Goal: Information Seeking & Learning: Learn about a topic

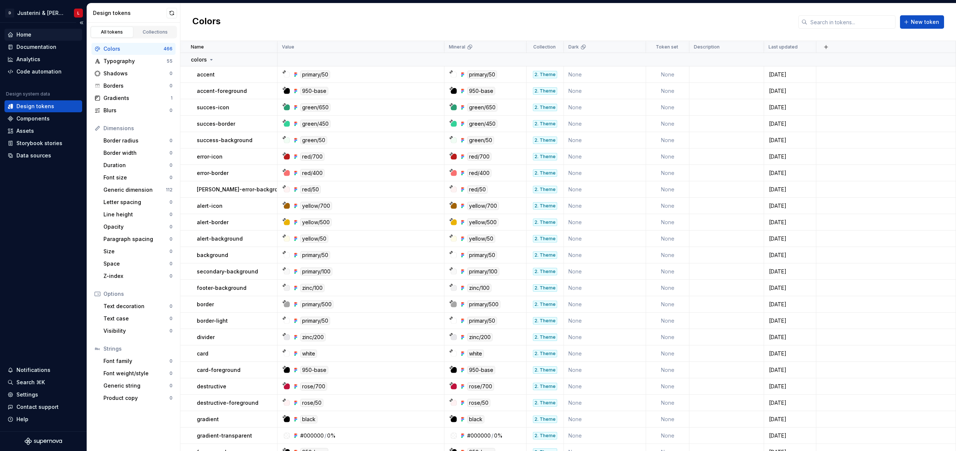
click at [35, 35] on div "Home" at bounding box center [43, 34] width 72 height 7
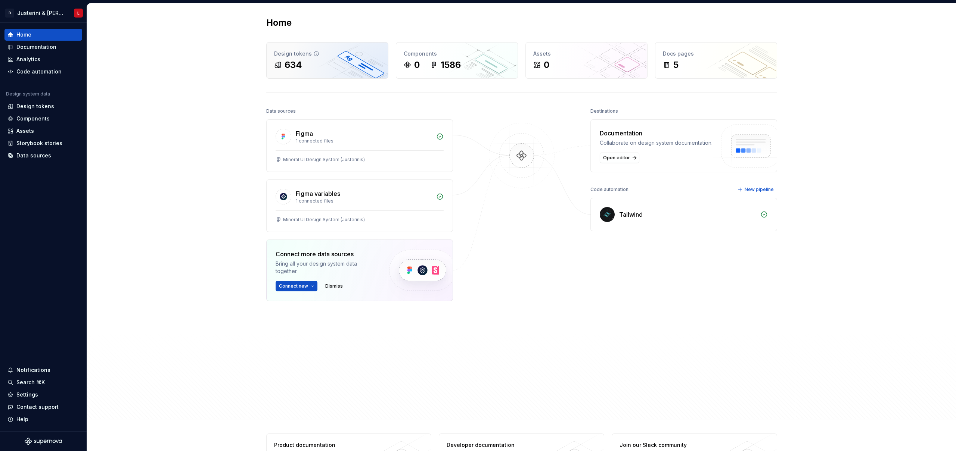
click at [352, 68] on div "634" at bounding box center [327, 65] width 106 height 12
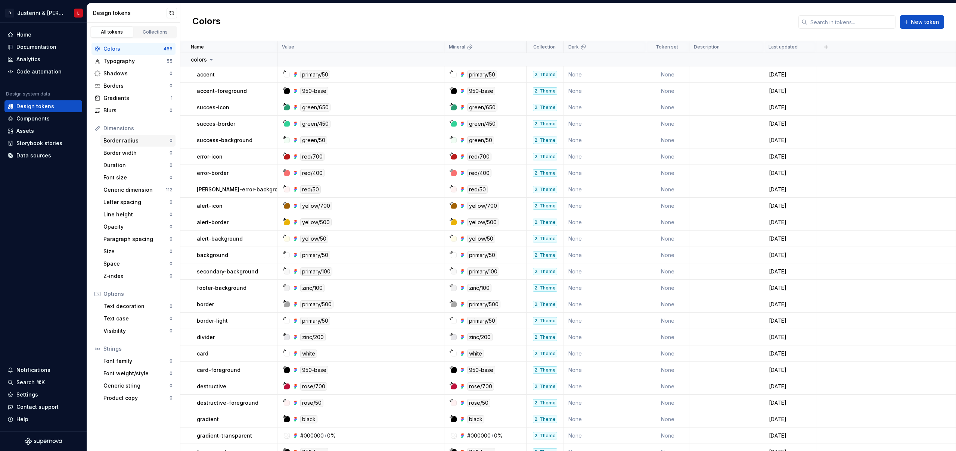
click at [127, 141] on div "Border radius" at bounding box center [136, 140] width 66 height 7
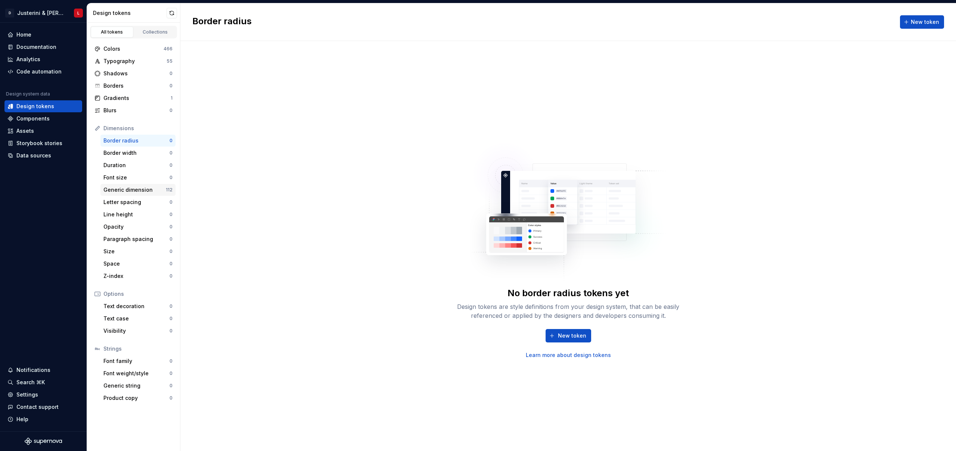
click at [127, 191] on div "Generic dimension" at bounding box center [134, 189] width 62 height 7
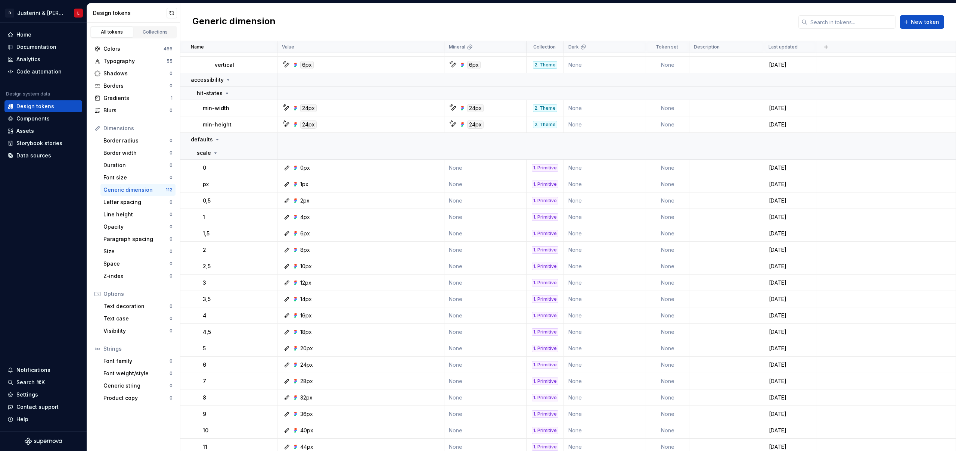
scroll to position [1141, 0]
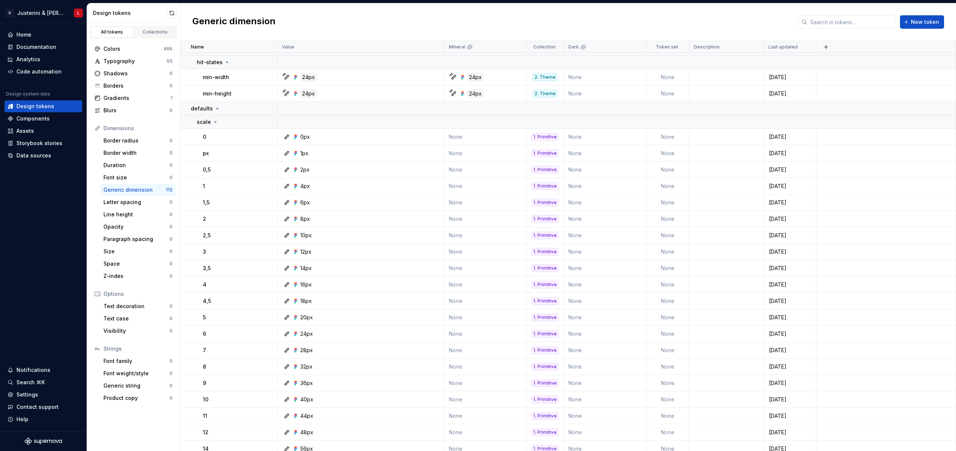
click at [279, 14] on div "Generic dimension New token" at bounding box center [567, 22] width 775 height 38
click at [316, 20] on div "Generic dimension New token" at bounding box center [567, 22] width 775 height 38
click at [334, 17] on div "Generic dimension New token" at bounding box center [567, 22] width 775 height 38
click at [124, 262] on div "Space" at bounding box center [136, 263] width 66 height 7
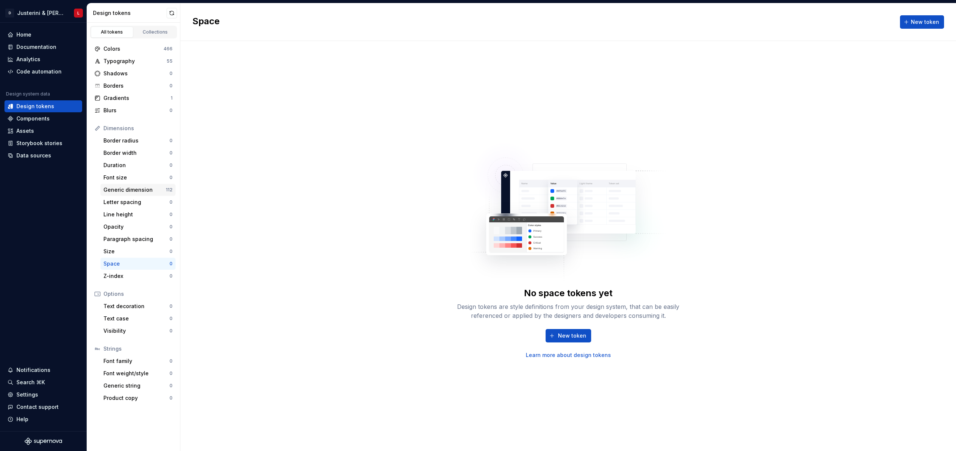
click at [130, 189] on div "Generic dimension" at bounding box center [134, 189] width 62 height 7
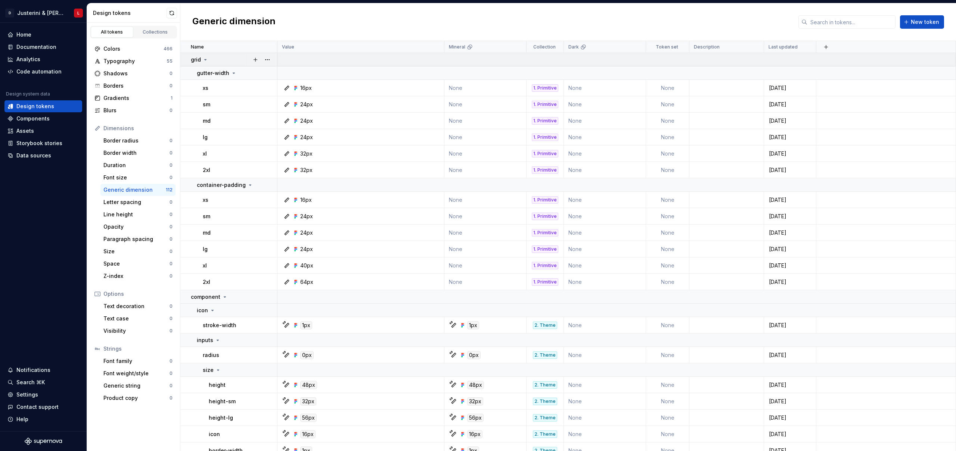
click at [206, 60] on icon at bounding box center [205, 60] width 6 height 6
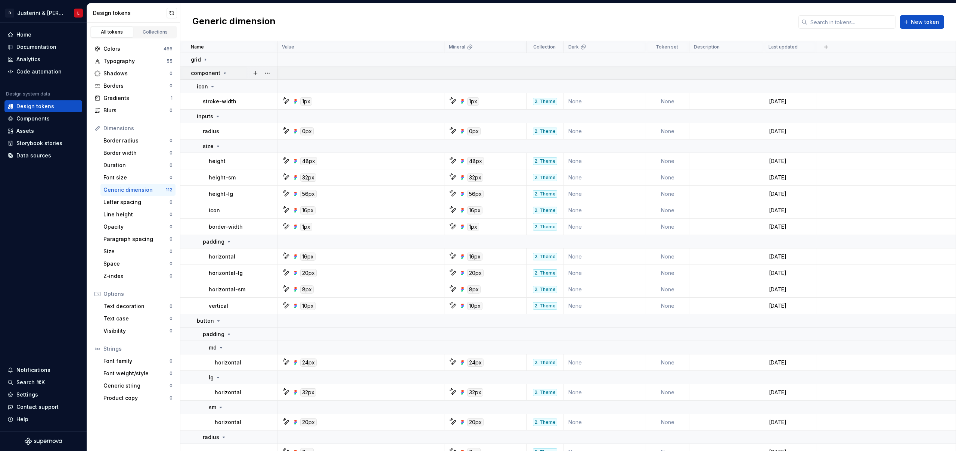
click at [223, 72] on icon at bounding box center [225, 73] width 6 height 6
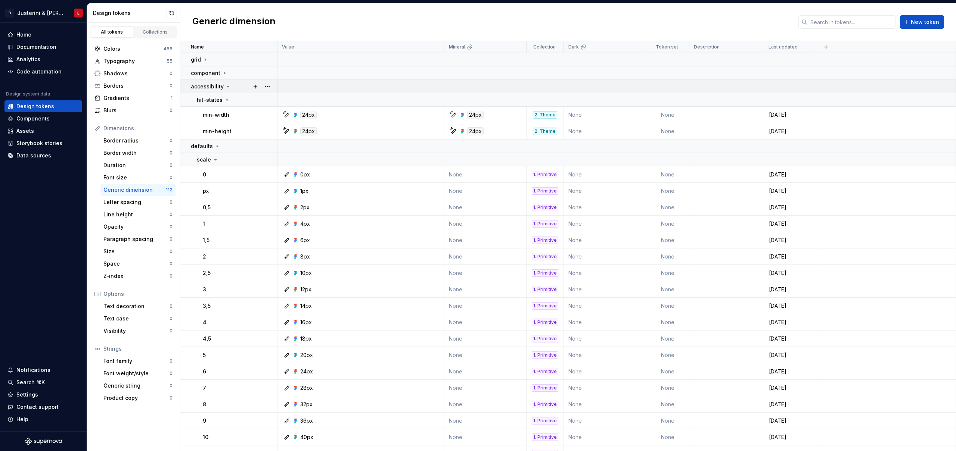
click at [225, 87] on icon at bounding box center [228, 87] width 6 height 6
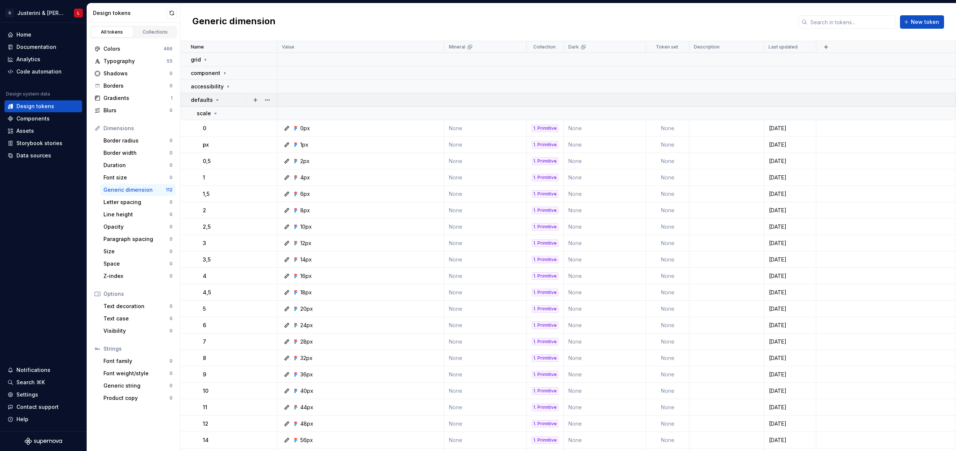
click at [217, 100] on icon at bounding box center [217, 100] width 6 height 6
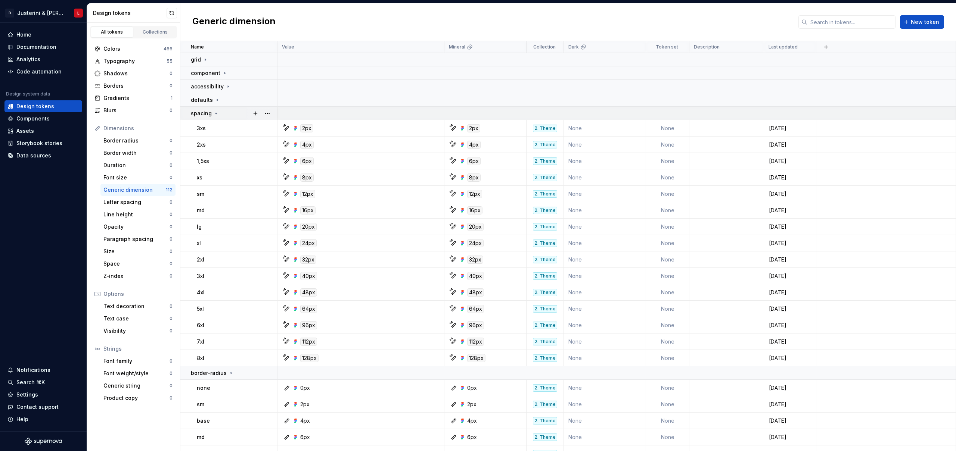
click at [214, 114] on icon at bounding box center [216, 113] width 6 height 6
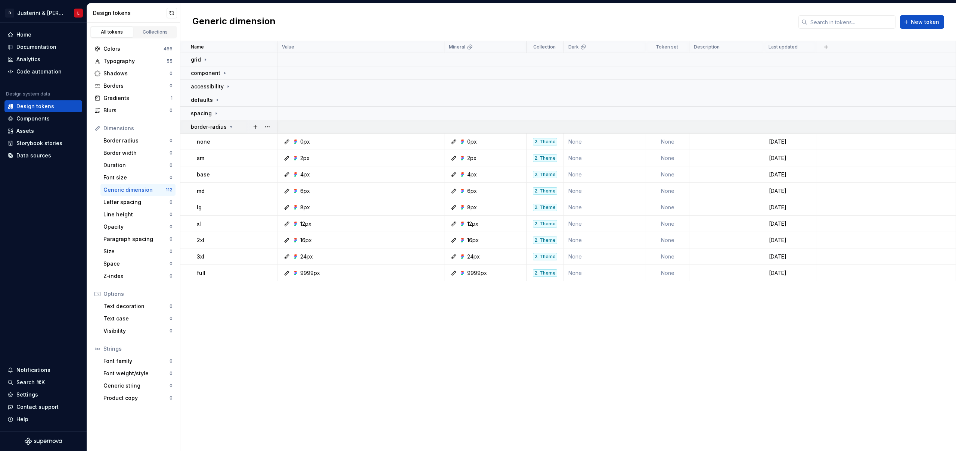
click at [230, 125] on icon at bounding box center [231, 127] width 6 height 6
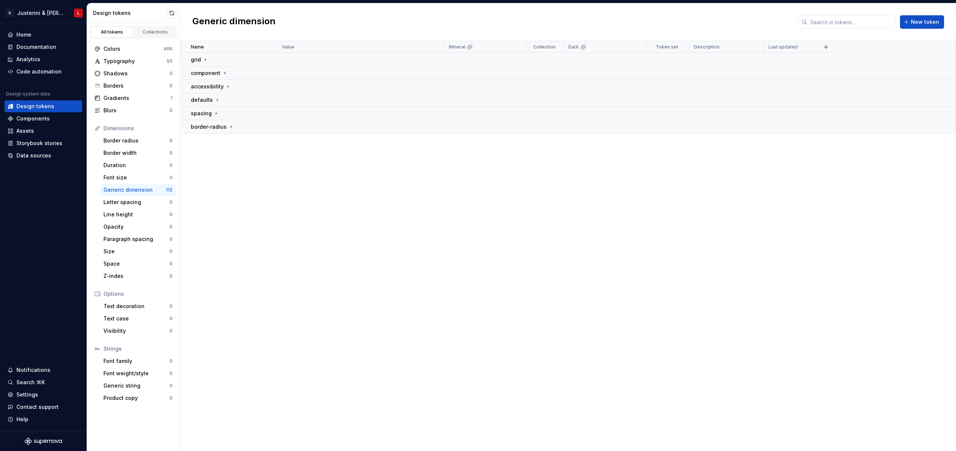
click at [269, 262] on div "Name Value Mineral Collection Dark Token set Description Last updated grid comp…" at bounding box center [567, 246] width 775 height 410
click at [271, 254] on div "Name Value Mineral Collection Dark Token set Description Last updated grid comp…" at bounding box center [567, 246] width 775 height 410
click at [227, 110] on div "spacing" at bounding box center [234, 113] width 86 height 7
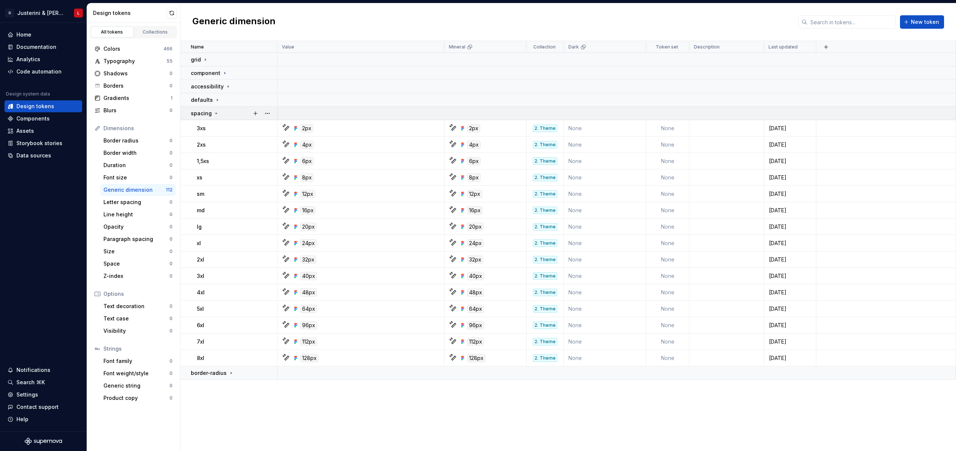
click at [223, 109] on td "spacing" at bounding box center [228, 113] width 97 height 13
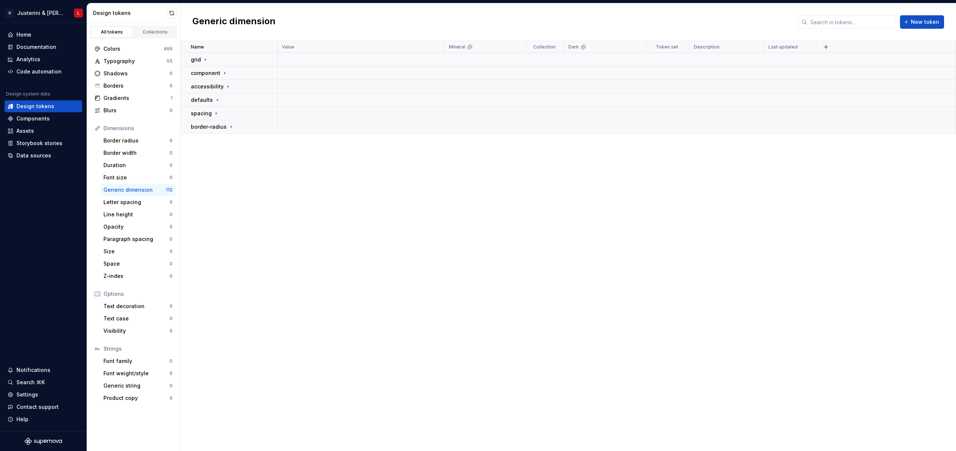
click at [399, 261] on div "Name Value Mineral Collection Dark Token set Description Last updated grid comp…" at bounding box center [567, 246] width 775 height 410
click at [400, 261] on div "Name Value Mineral Collection Dark Token set Description Last updated grid comp…" at bounding box center [567, 246] width 775 height 410
click at [120, 99] on div "Gradients" at bounding box center [136, 97] width 67 height 7
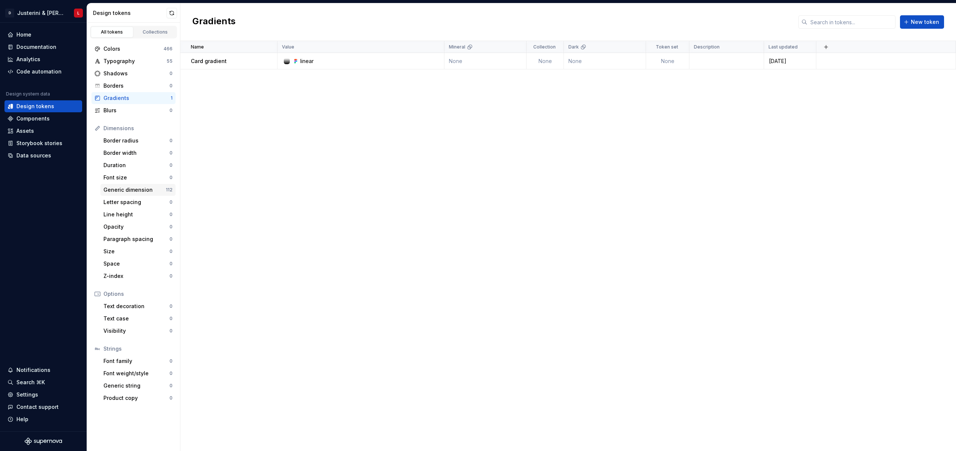
click at [125, 192] on div "Generic dimension" at bounding box center [134, 189] width 62 height 7
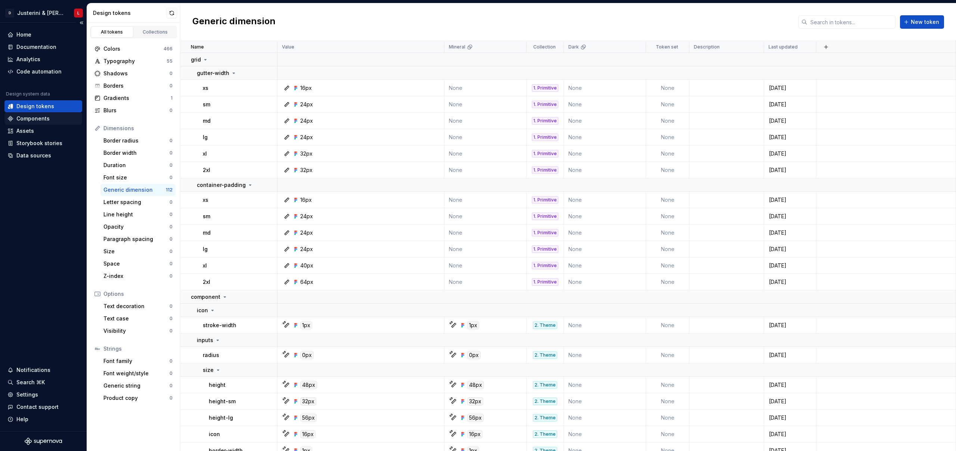
click at [32, 117] on div "Components" at bounding box center [32, 118] width 33 height 7
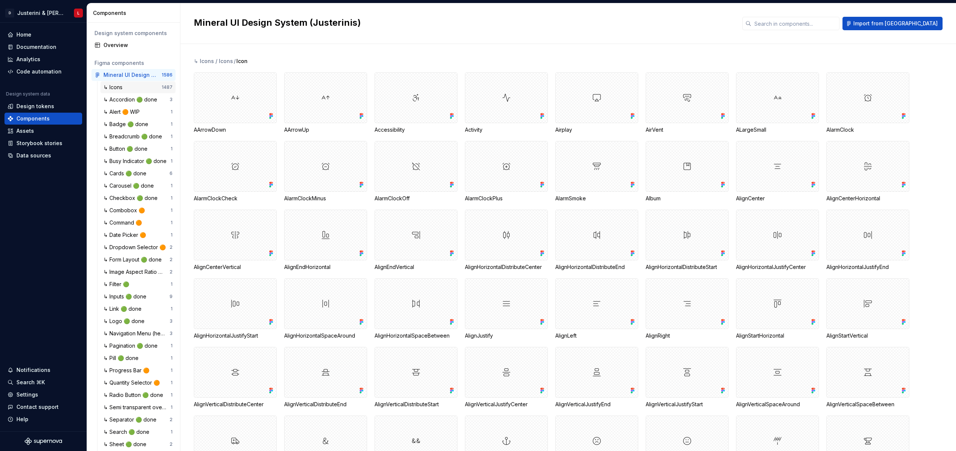
click at [130, 88] on div "↳ Icons" at bounding box center [132, 87] width 58 height 7
click at [249, 94] on div at bounding box center [235, 97] width 83 height 51
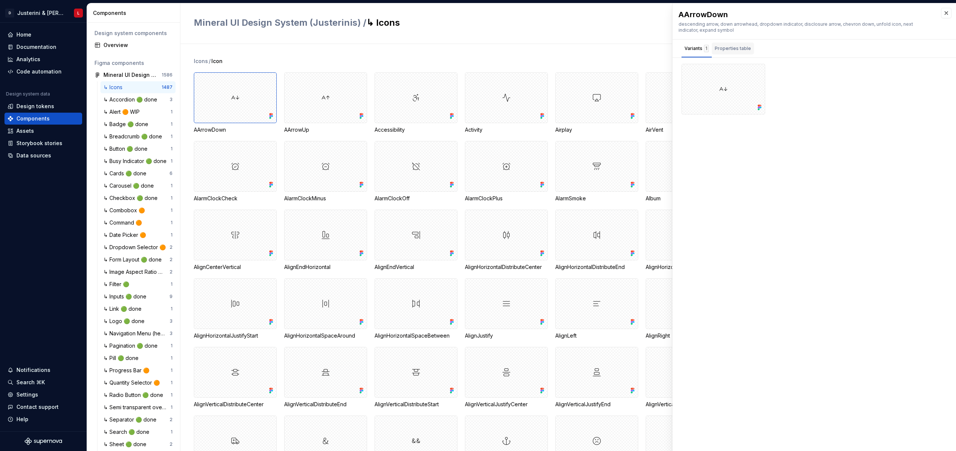
click at [734, 48] on div "Properties table" at bounding box center [733, 48] width 36 height 7
click at [695, 52] on div "Variants 1" at bounding box center [696, 48] width 24 height 7
click at [757, 75] on button "button" at bounding box center [756, 72] width 10 height 10
click at [819, 77] on div at bounding box center [813, 89] width 265 height 51
click at [945, 14] on button "button" at bounding box center [946, 13] width 10 height 10
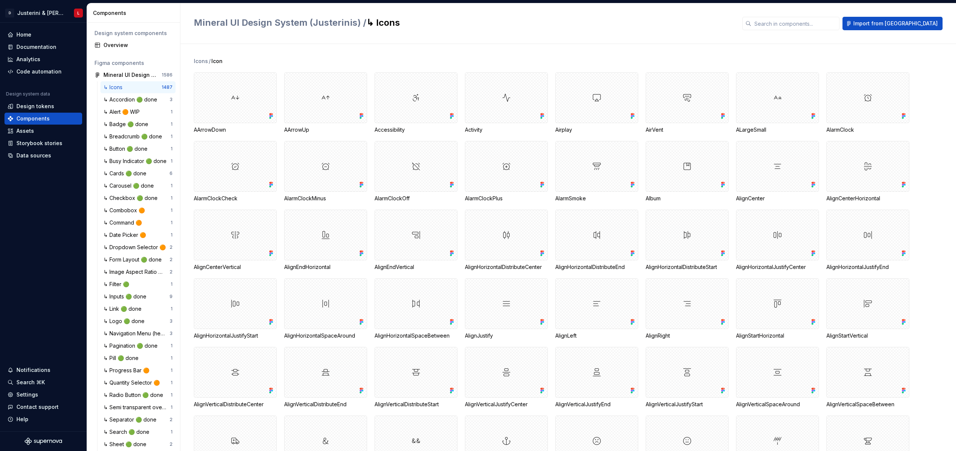
click at [541, 41] on div "Mineral UI Design System (Justerinis) / ↳ Icons Import from Figma" at bounding box center [567, 23] width 775 height 41
click at [275, 59] on div "Icons / Icon" at bounding box center [575, 60] width 762 height 7
click at [110, 102] on div "↳ Accordion 🟢 done" at bounding box center [131, 99] width 57 height 7
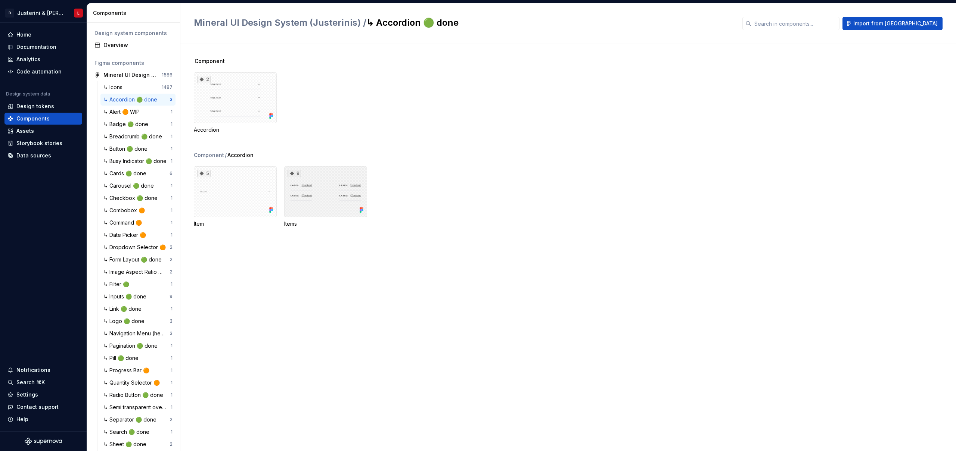
click at [317, 197] on div "9" at bounding box center [325, 191] width 83 height 51
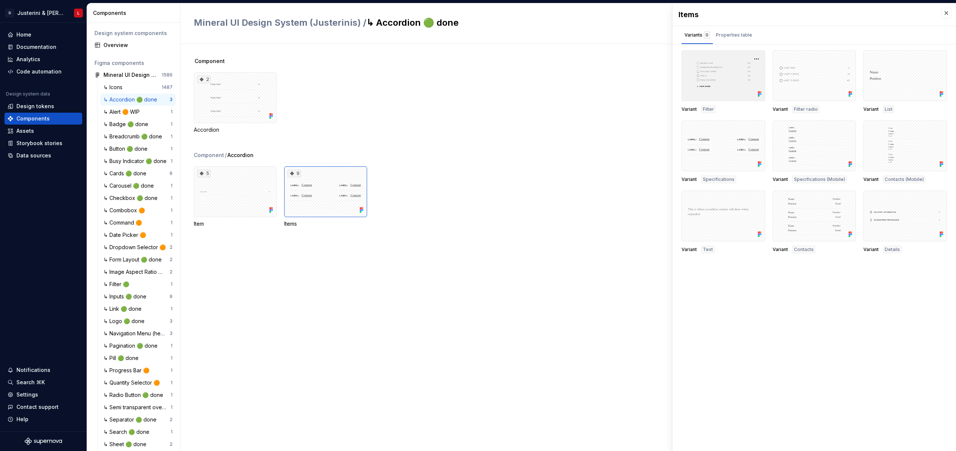
click at [716, 70] on div at bounding box center [723, 75] width 84 height 51
click at [728, 35] on div "Properties table" at bounding box center [734, 34] width 36 height 7
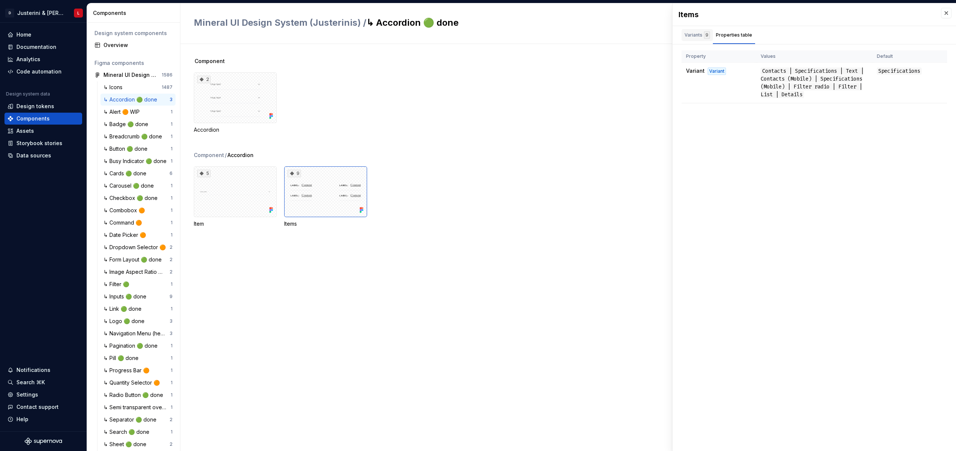
click at [702, 36] on div "Variants 9" at bounding box center [696, 34] width 25 height 7
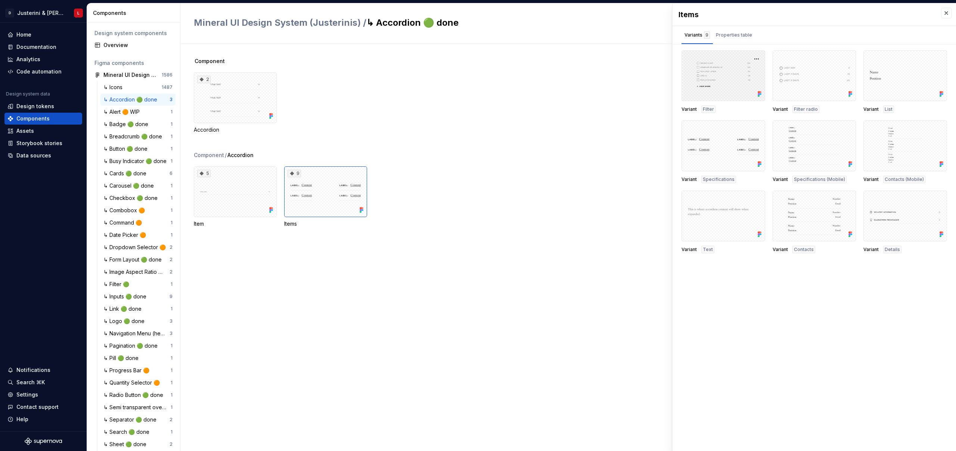
click at [740, 81] on div at bounding box center [723, 75] width 84 height 51
click at [757, 57] on button "button" at bounding box center [756, 59] width 10 height 10
click at [771, 28] on div "Variants 9 Properties table" at bounding box center [813, 35] width 283 height 18
click at [800, 32] on div "Variants 9 Properties table" at bounding box center [813, 35] width 283 height 18
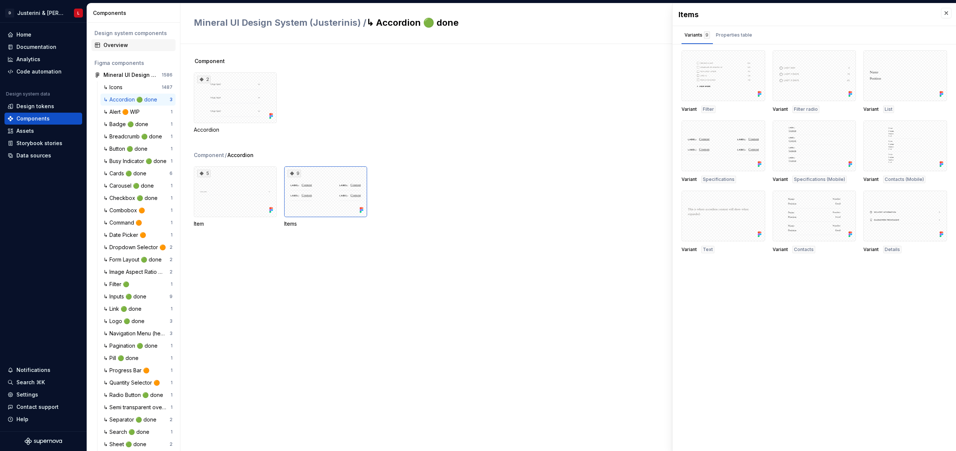
click at [114, 43] on div "Overview" at bounding box center [137, 44] width 69 height 7
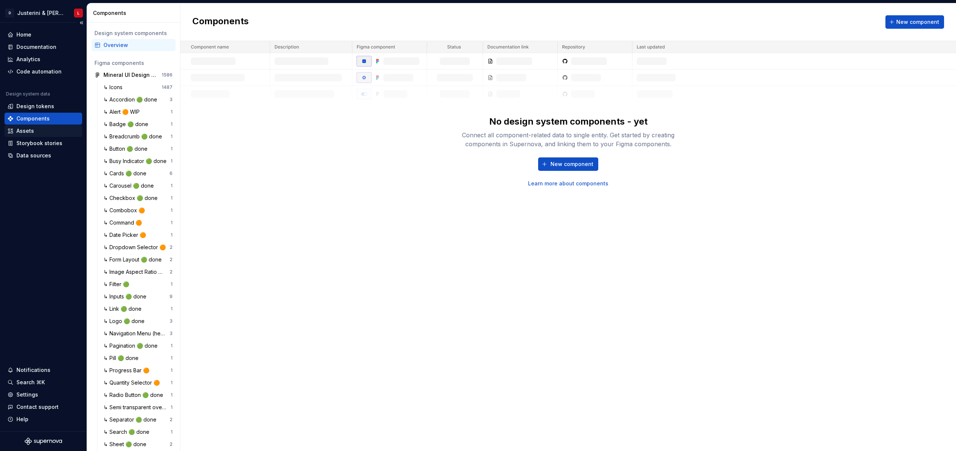
click at [41, 131] on div "Assets" at bounding box center [43, 130] width 72 height 7
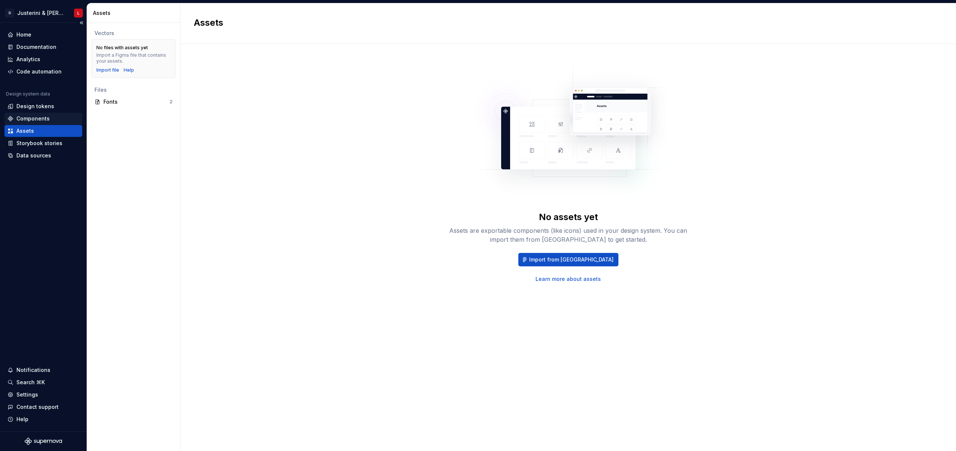
click at [51, 116] on div "Components" at bounding box center [43, 118] width 72 height 7
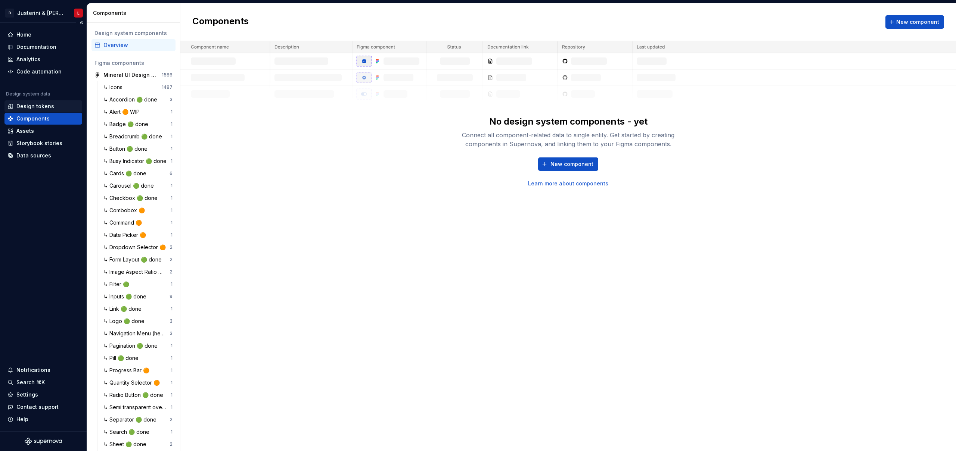
click at [43, 107] on div "Design tokens" at bounding box center [35, 106] width 38 height 7
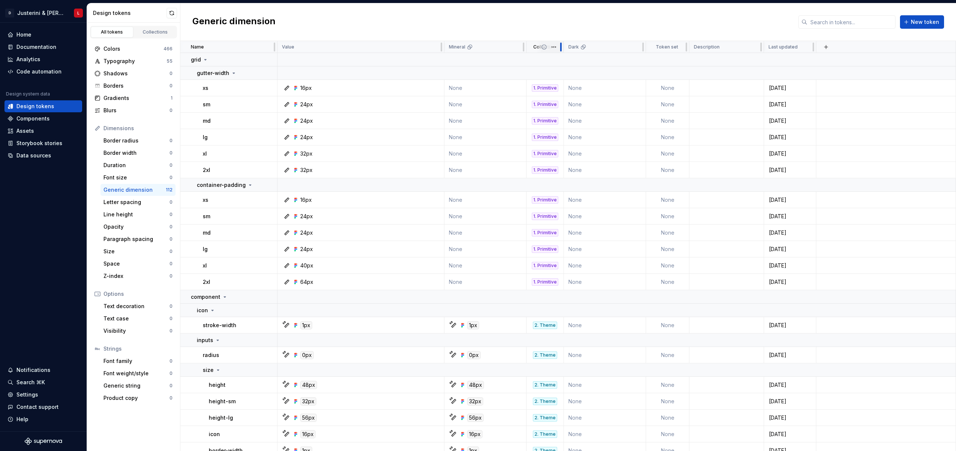
click at [558, 50] on div at bounding box center [561, 47] width 6 height 12
click at [557, 49] on html "D Justerini & [PERSON_NAME] L Home Documentation Analytics Code automation Desi…" at bounding box center [478, 225] width 956 height 451
click at [556, 48] on html "D Justerini & [PERSON_NAME] L Home Documentation Analytics Code automation Desi…" at bounding box center [478, 225] width 956 height 451
click at [540, 47] on span at bounding box center [549, 47] width 27 height 12
click at [550, 15] on div "Generic dimension New token" at bounding box center [567, 22] width 775 height 38
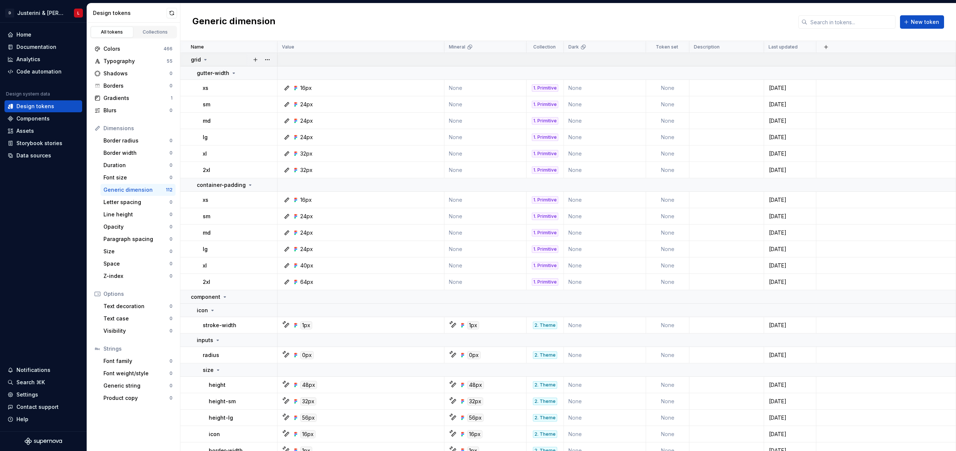
click at [203, 59] on icon at bounding box center [205, 60] width 6 height 6
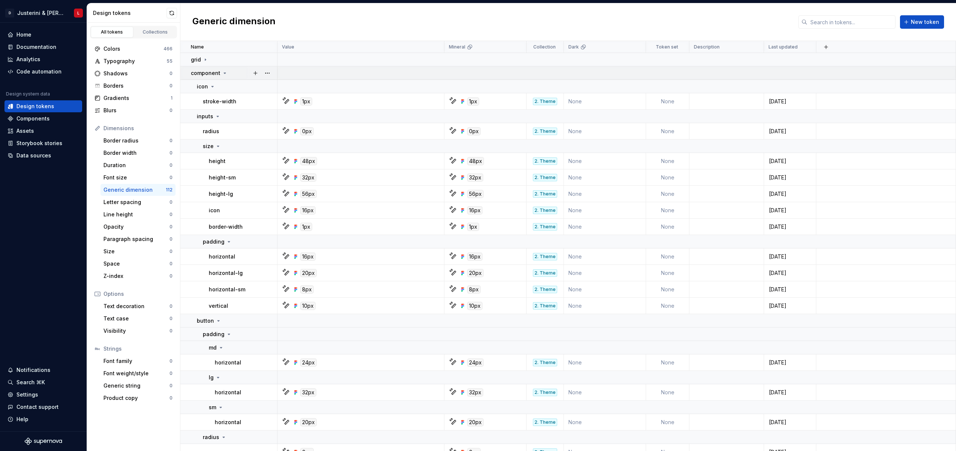
click at [222, 74] on icon at bounding box center [225, 73] width 6 height 6
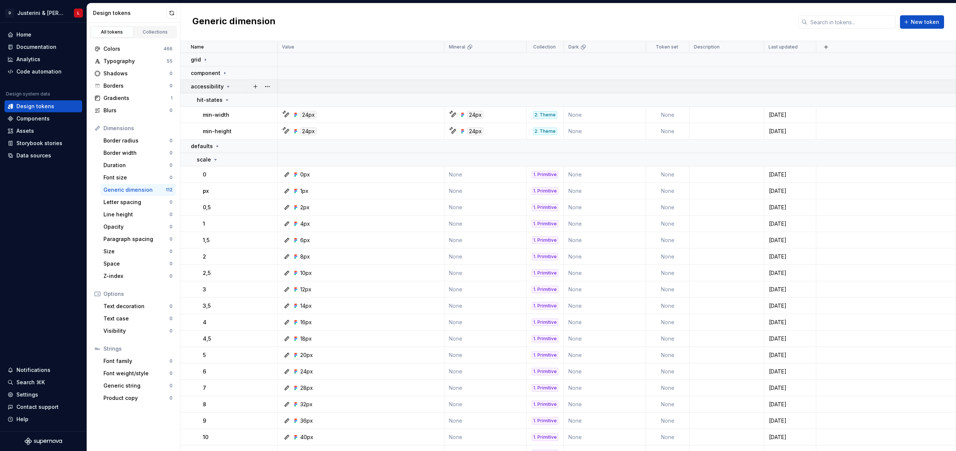
click at [225, 85] on icon at bounding box center [228, 87] width 6 height 6
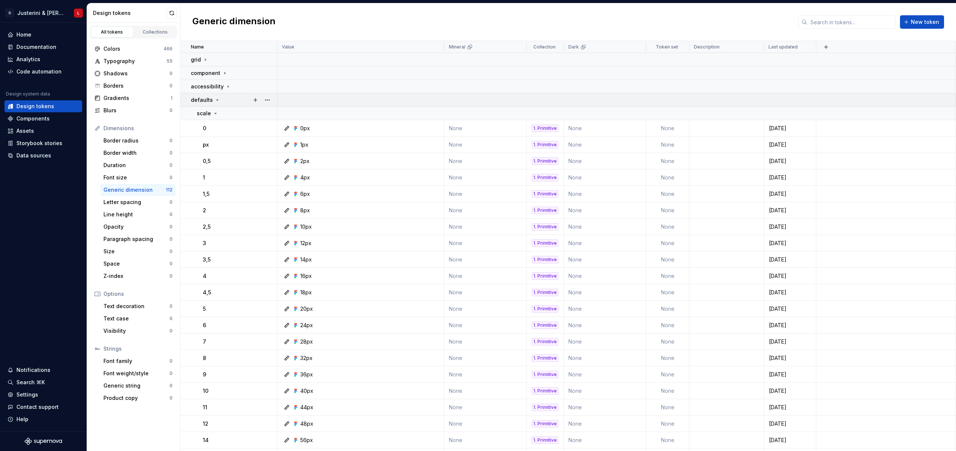
click at [214, 99] on icon at bounding box center [217, 100] width 6 height 6
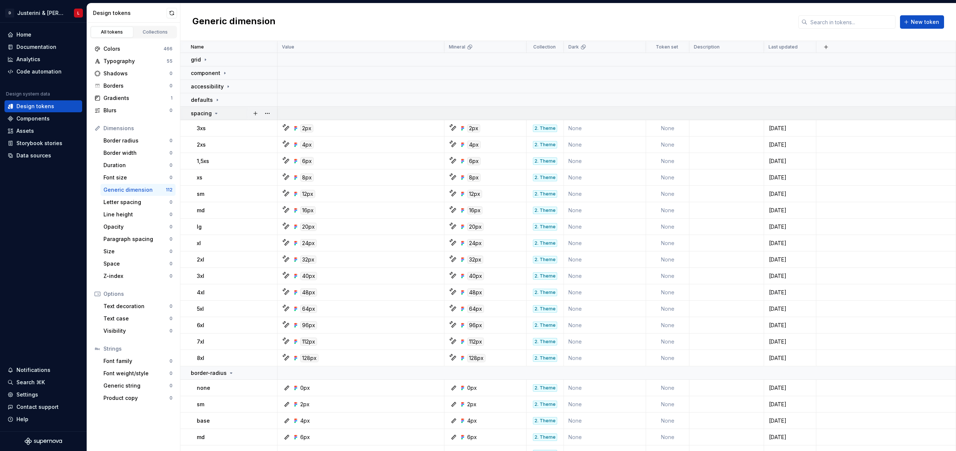
click at [213, 113] on icon at bounding box center [216, 113] width 6 height 6
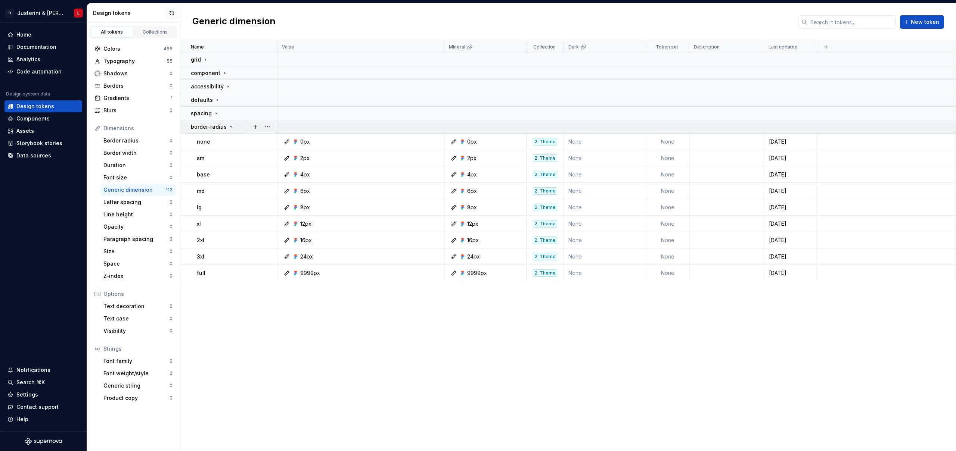
click at [230, 126] on icon at bounding box center [231, 127] width 6 height 6
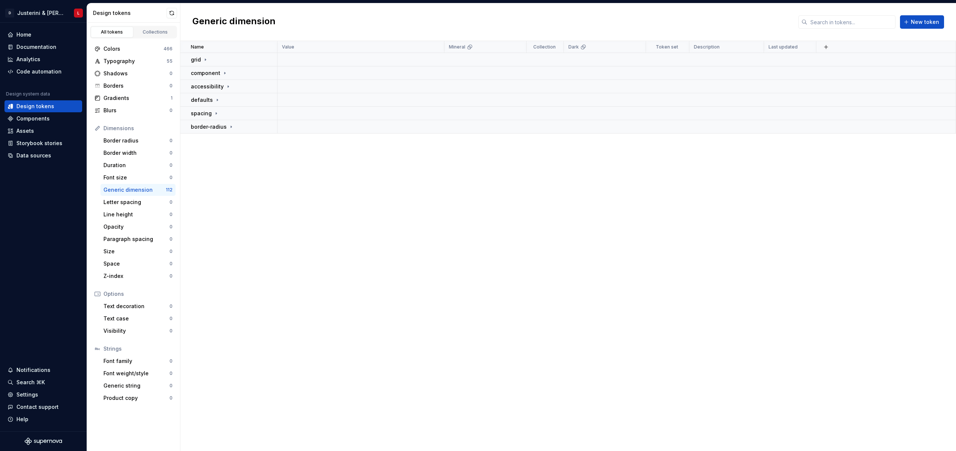
click at [309, 220] on div "Name Value Mineral Collection Dark Token set Description Last updated grid comp…" at bounding box center [567, 246] width 775 height 410
